Goal: Task Accomplishment & Management: Manage account settings

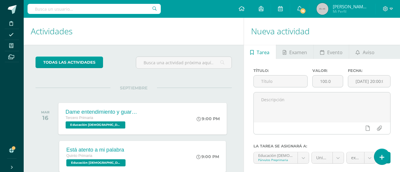
click at [152, 115] on div "Dame entendimiento y guardare tu palabra Tercero Primaria Educación Cristiana '…" at bounding box center [142, 119] width 168 height 32
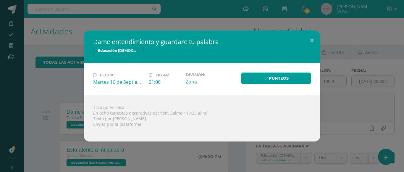
click at [63, 96] on div "Dame entendimiento y guardare tu palabra Educación Cristiana Fecha: Martes 16 d…" at bounding box center [202, 85] width 400 height 111
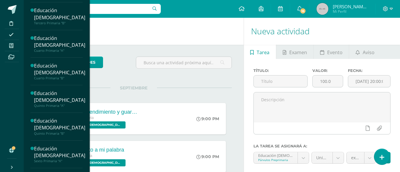
scroll to position [150, 0]
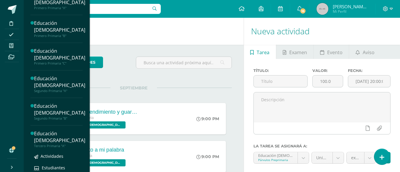
click at [52, 144] on div "Educación [DEMOGRAPHIC_DATA]" at bounding box center [59, 137] width 51 height 14
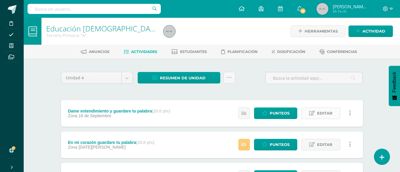
click at [324, 113] on span "Editar" at bounding box center [324, 113] width 15 height 11
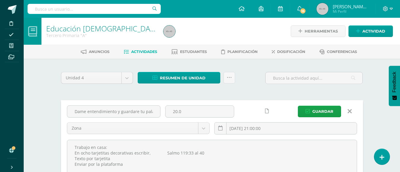
click at [267, 111] on icon at bounding box center [267, 111] width 4 height 5
click at [321, 113] on span "Guardar" at bounding box center [322, 111] width 21 height 11
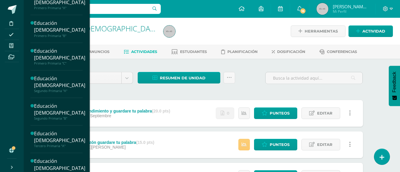
scroll to position [301, 0]
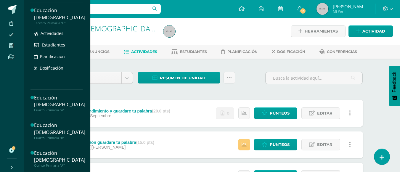
click at [48, 21] on div "Educación [DEMOGRAPHIC_DATA]" at bounding box center [59, 14] width 51 height 14
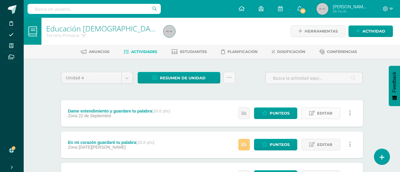
click at [326, 114] on span "Editar" at bounding box center [324, 113] width 15 height 11
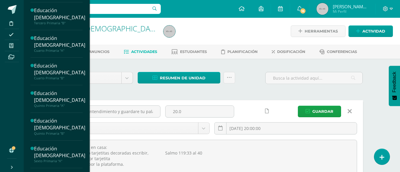
scroll to position [150, 0]
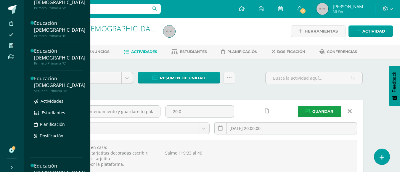
click at [55, 89] on div "Educación [DEMOGRAPHIC_DATA]" at bounding box center [59, 82] width 51 height 14
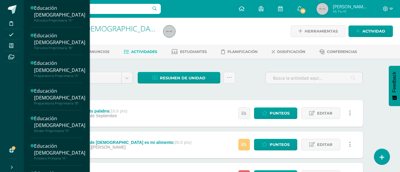
scroll to position [150, 0]
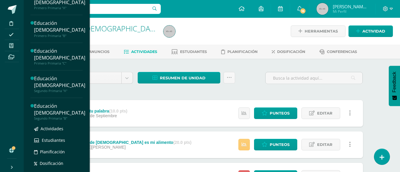
click at [51, 116] on div "Educación [DEMOGRAPHIC_DATA]" at bounding box center [59, 110] width 51 height 14
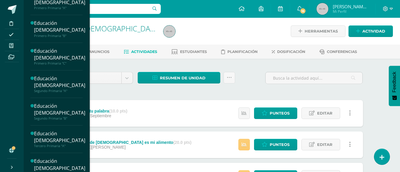
scroll to position [301, 0]
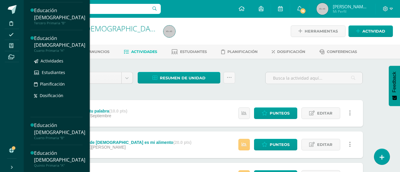
click at [52, 49] on div "Educación [DEMOGRAPHIC_DATA]" at bounding box center [59, 42] width 51 height 14
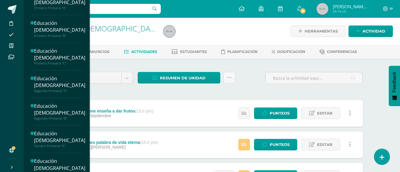
scroll to position [301, 0]
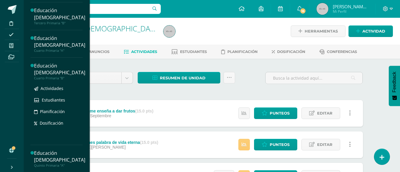
click at [50, 76] on div "Educación [DEMOGRAPHIC_DATA]" at bounding box center [59, 69] width 51 height 14
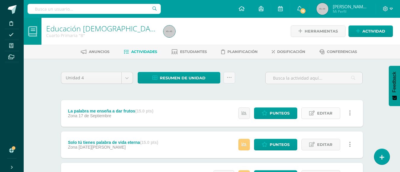
click at [325, 114] on span "Editar" at bounding box center [324, 113] width 15 height 11
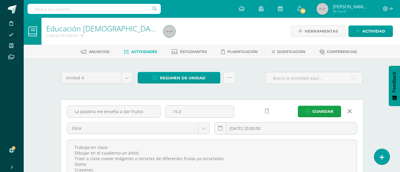
click at [377, 112] on div "Educación Cristiana Cuarto Primaria "B" Herramientas Detalle de asistencias Act…" at bounding box center [212, 166] width 376 height 296
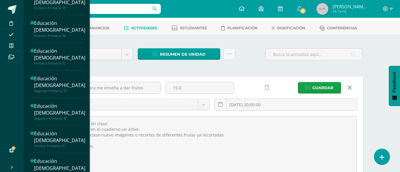
scroll to position [301, 0]
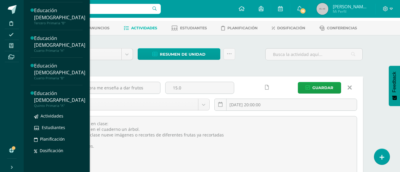
click at [52, 104] on div "Educación [DEMOGRAPHIC_DATA]" at bounding box center [59, 97] width 51 height 14
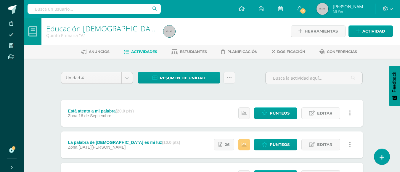
click at [323, 113] on span "Editar" at bounding box center [324, 113] width 15 height 11
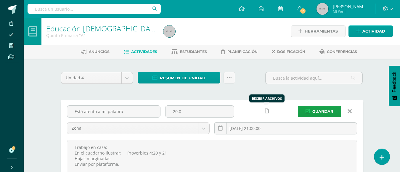
click at [268, 109] on icon at bounding box center [267, 111] width 4 height 5
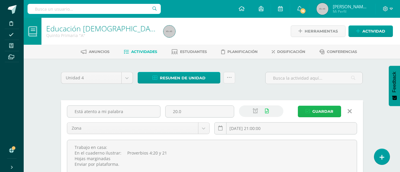
click at [325, 115] on span "Guardar" at bounding box center [322, 111] width 21 height 11
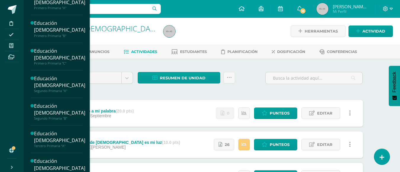
scroll to position [301, 0]
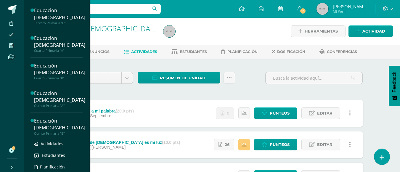
click at [54, 127] on div "Educación [DEMOGRAPHIC_DATA]" at bounding box center [59, 125] width 51 height 14
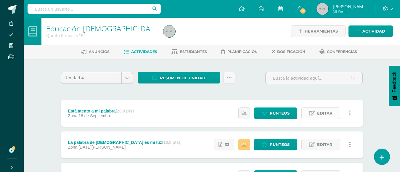
click at [322, 113] on span "Editar" at bounding box center [324, 113] width 15 height 11
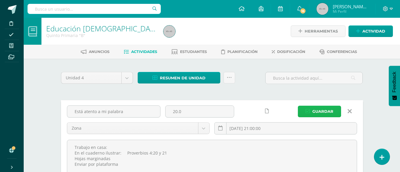
click at [322, 113] on span "Guardar" at bounding box center [322, 111] width 21 height 11
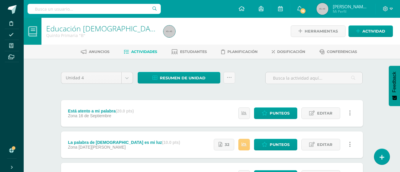
click at [322, 113] on span "Editar" at bounding box center [324, 113] width 15 height 11
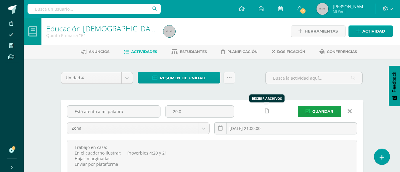
click at [267, 110] on icon at bounding box center [267, 111] width 4 height 5
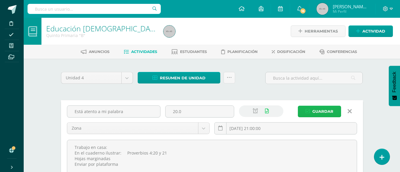
click at [318, 112] on span "Guardar" at bounding box center [322, 111] width 21 height 11
